Goal: Task Accomplishment & Management: Manage account settings

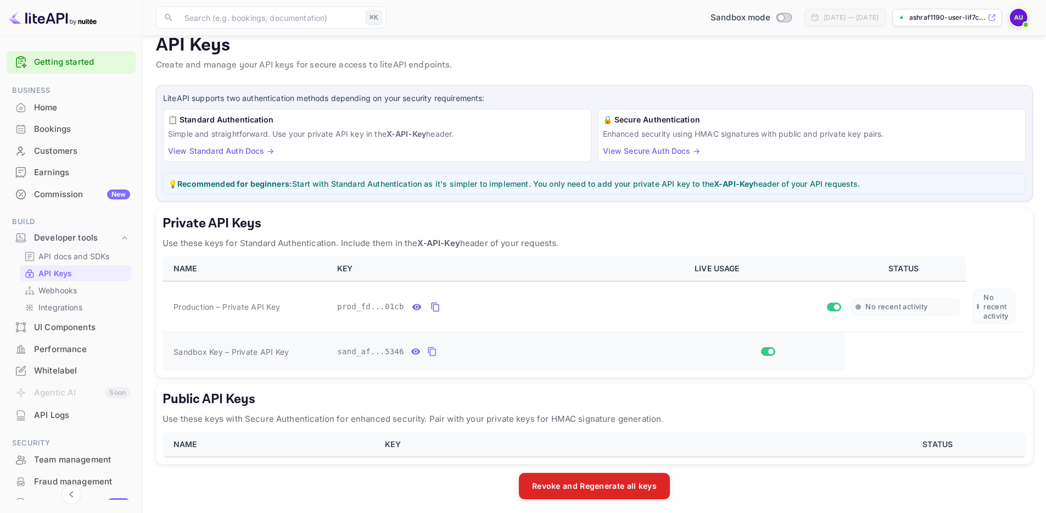
scroll to position [18, 0]
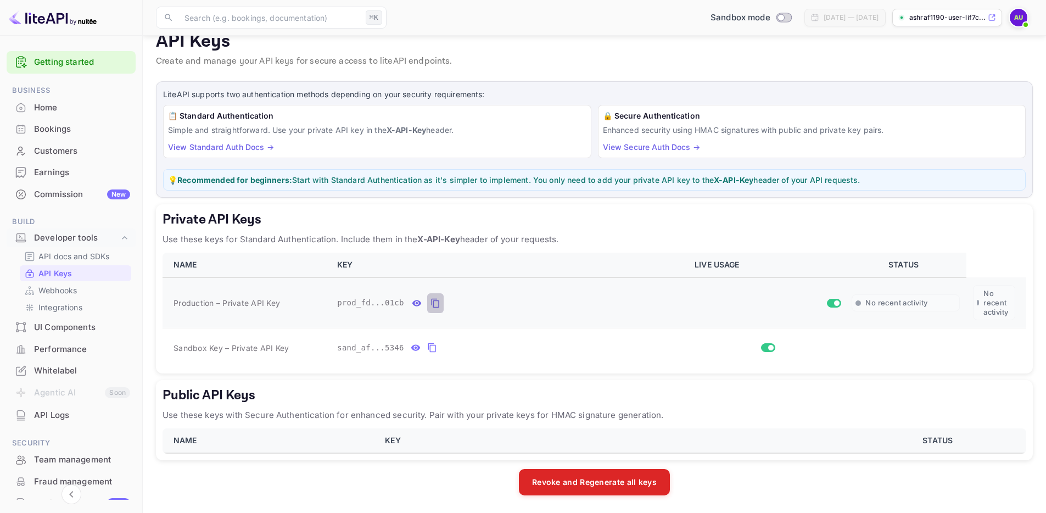
click at [433, 307] on icon "private api keys table" at bounding box center [436, 303] width 10 height 13
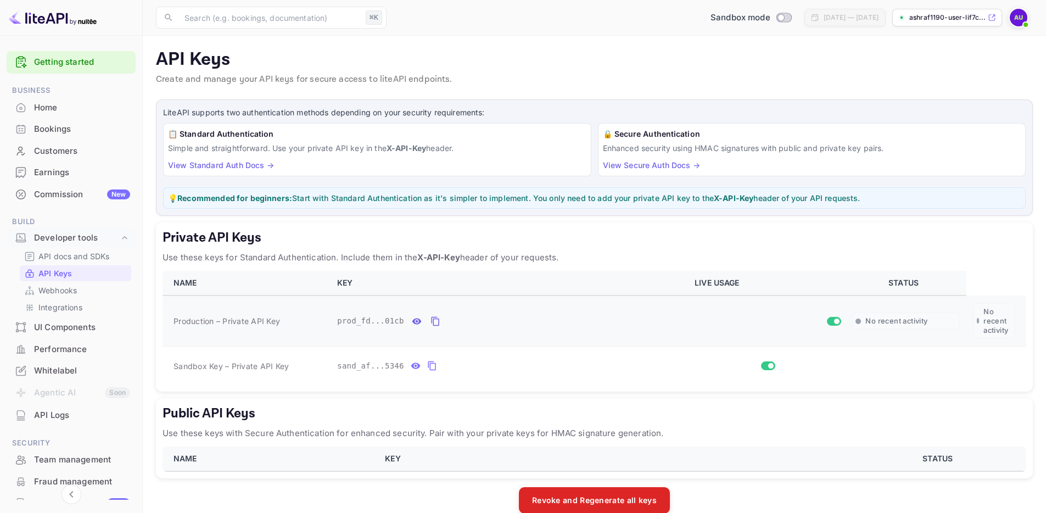
scroll to position [14, 0]
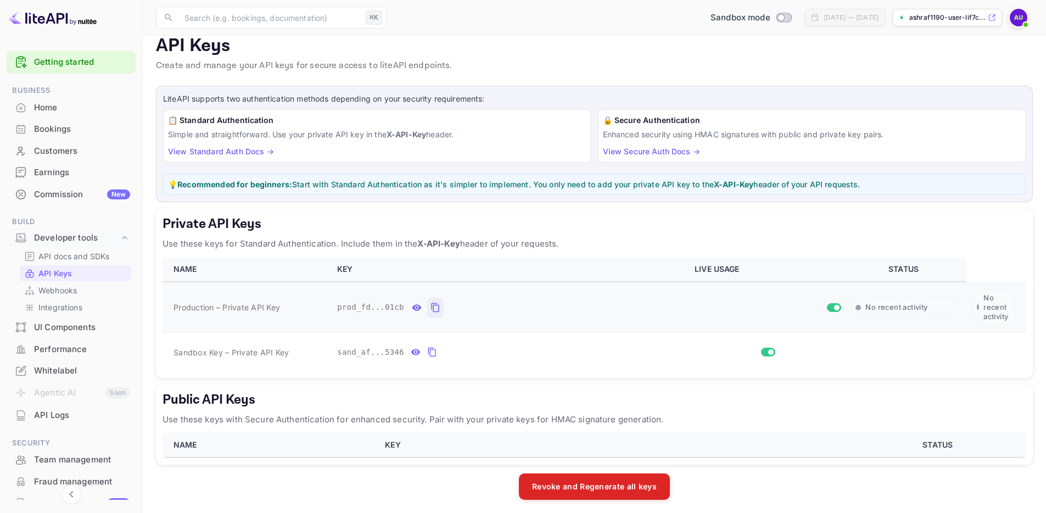
click at [436, 304] on icon "private api keys table" at bounding box center [436, 307] width 10 height 13
click at [610, 483] on button "Revoke and Regenerate all keys" at bounding box center [594, 486] width 151 height 26
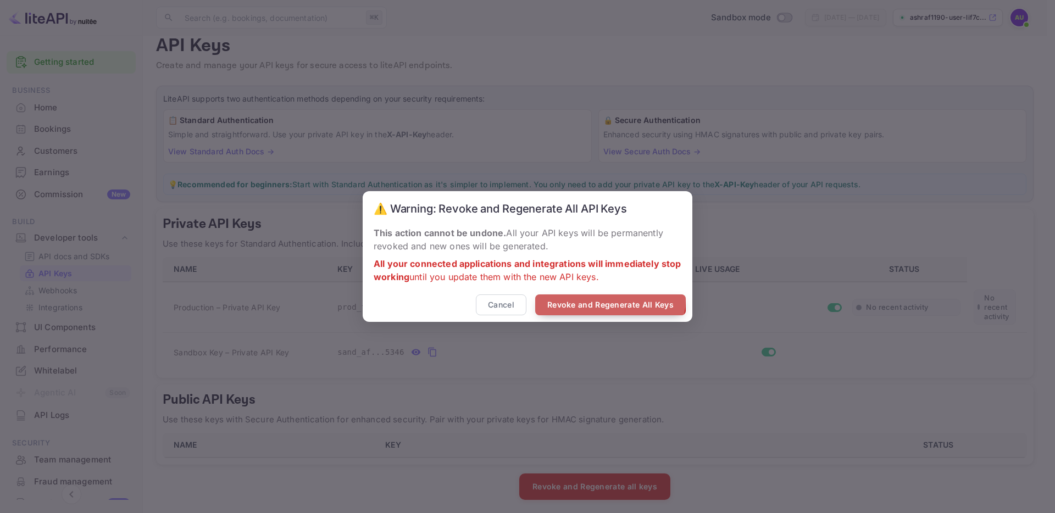
click at [605, 300] on button "Revoke and Regenerate All Keys" at bounding box center [610, 304] width 151 height 21
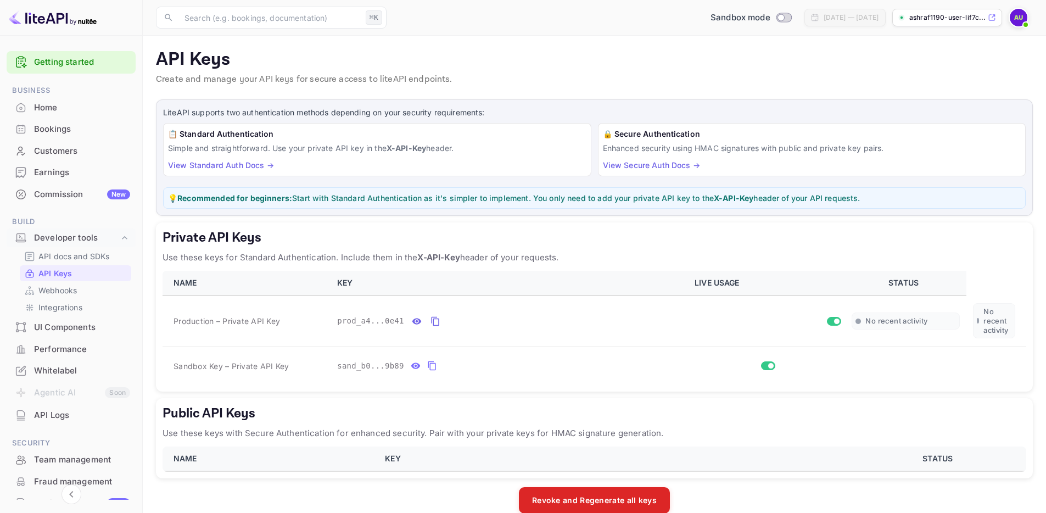
scroll to position [18, 0]
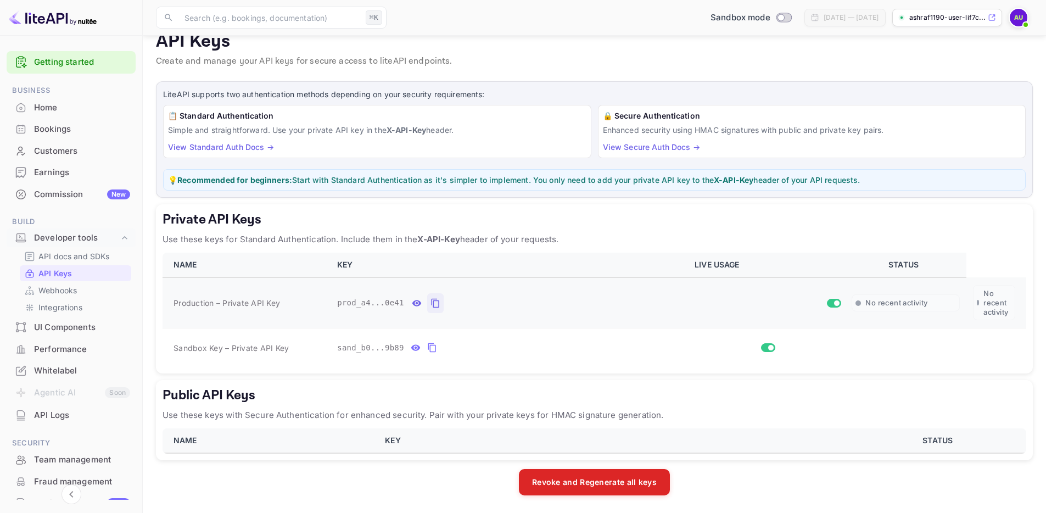
click at [437, 306] on icon "private api keys table" at bounding box center [436, 303] width 10 height 13
click at [419, 301] on icon "private api keys table" at bounding box center [416, 303] width 9 height 6
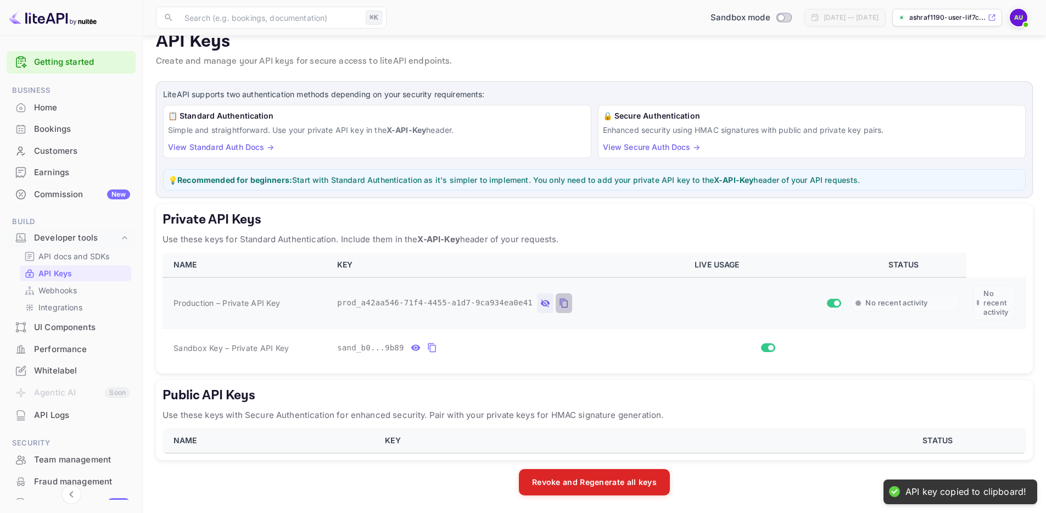
click at [562, 302] on icon "private api keys table" at bounding box center [564, 303] width 10 height 13
